Goal: Task Accomplishment & Management: Use online tool/utility

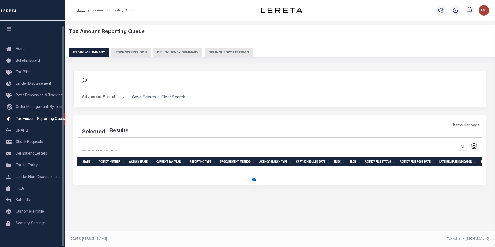
select select "100"
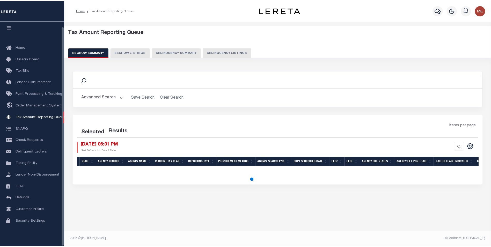
select select "100"
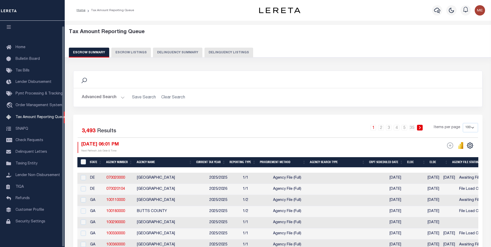
click at [175, 53] on button "Delinquency Summary" at bounding box center [177, 53] width 49 height 10
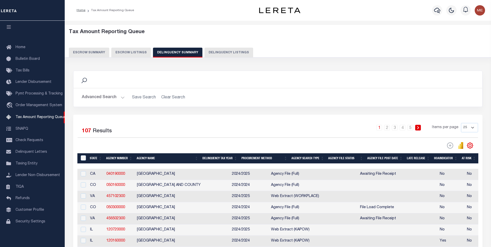
click at [215, 54] on button "Delinquency Listings" at bounding box center [229, 53] width 49 height 10
select select "100"
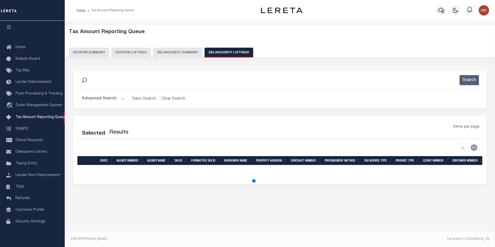
select select "100"
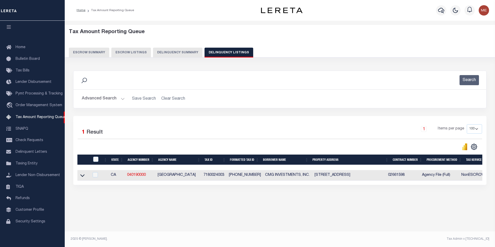
click at [116, 100] on button "Advanced Search" at bounding box center [103, 99] width 43 height 10
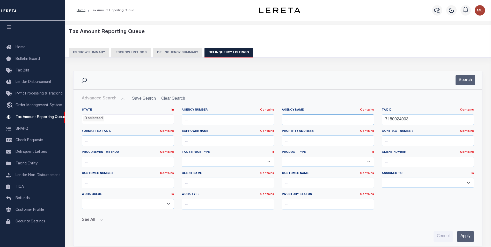
click at [315, 122] on input "text" at bounding box center [328, 119] width 92 height 11
click at [413, 117] on input "7180024003" at bounding box center [428, 119] width 92 height 11
paste input "1603413800"
click at [463, 237] on input "Apply" at bounding box center [465, 236] width 17 height 11
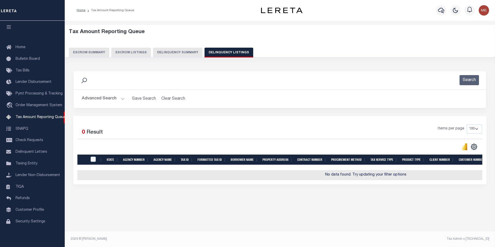
click at [119, 102] on button "Advanced Search" at bounding box center [103, 99] width 43 height 10
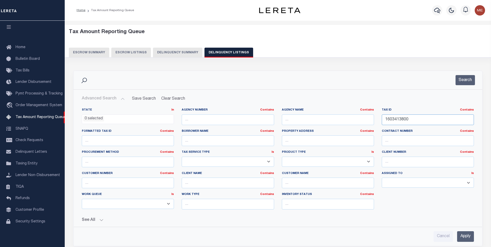
click at [410, 121] on input "1603413800" at bounding box center [428, 119] width 92 height 11
paste input "23612016"
type input "2361201600"
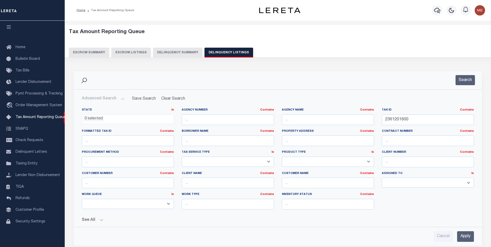
click at [468, 235] on input "Apply" at bounding box center [465, 236] width 17 height 11
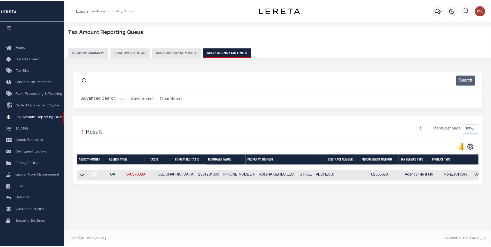
scroll to position [0, 0]
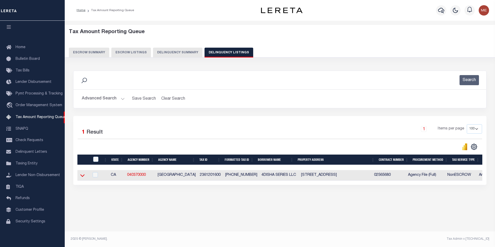
click at [84, 176] on icon at bounding box center [82, 175] width 4 height 5
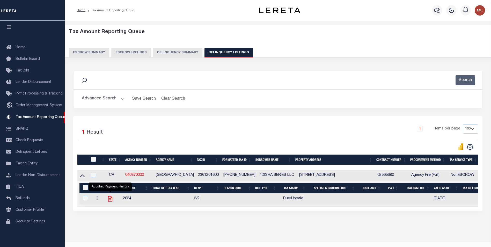
click at [108, 197] on icon "" at bounding box center [110, 199] width 7 height 7
checkbox input "true"
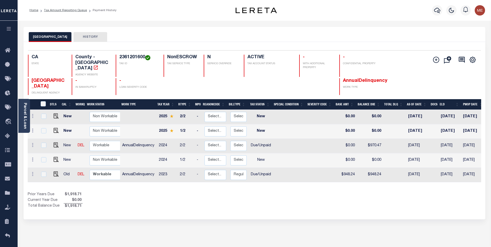
scroll to position [0, 0]
